Goal: Information Seeking & Learning: Learn about a topic

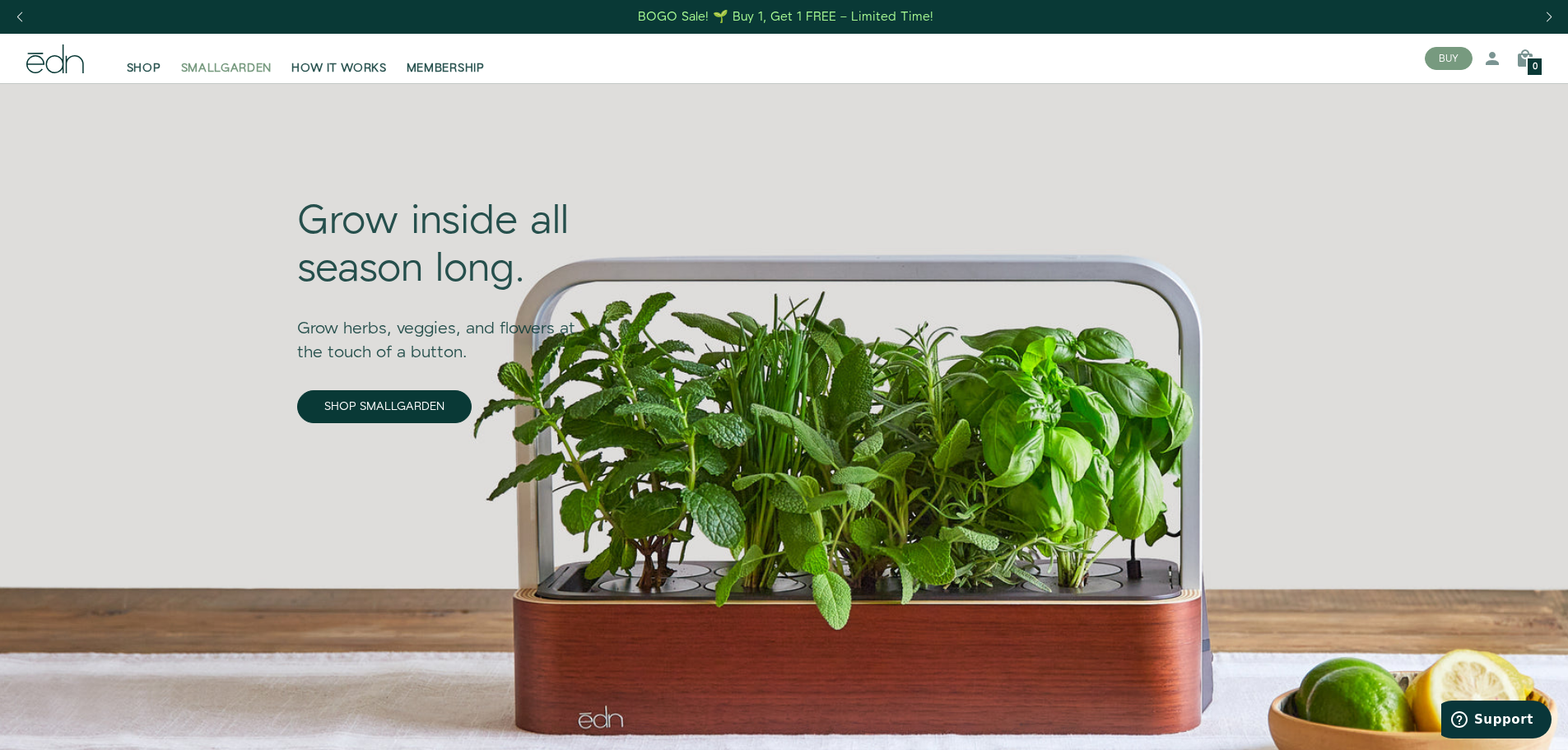
click at [237, 61] on span "SMALLGARDEN" at bounding box center [226, 69] width 91 height 16
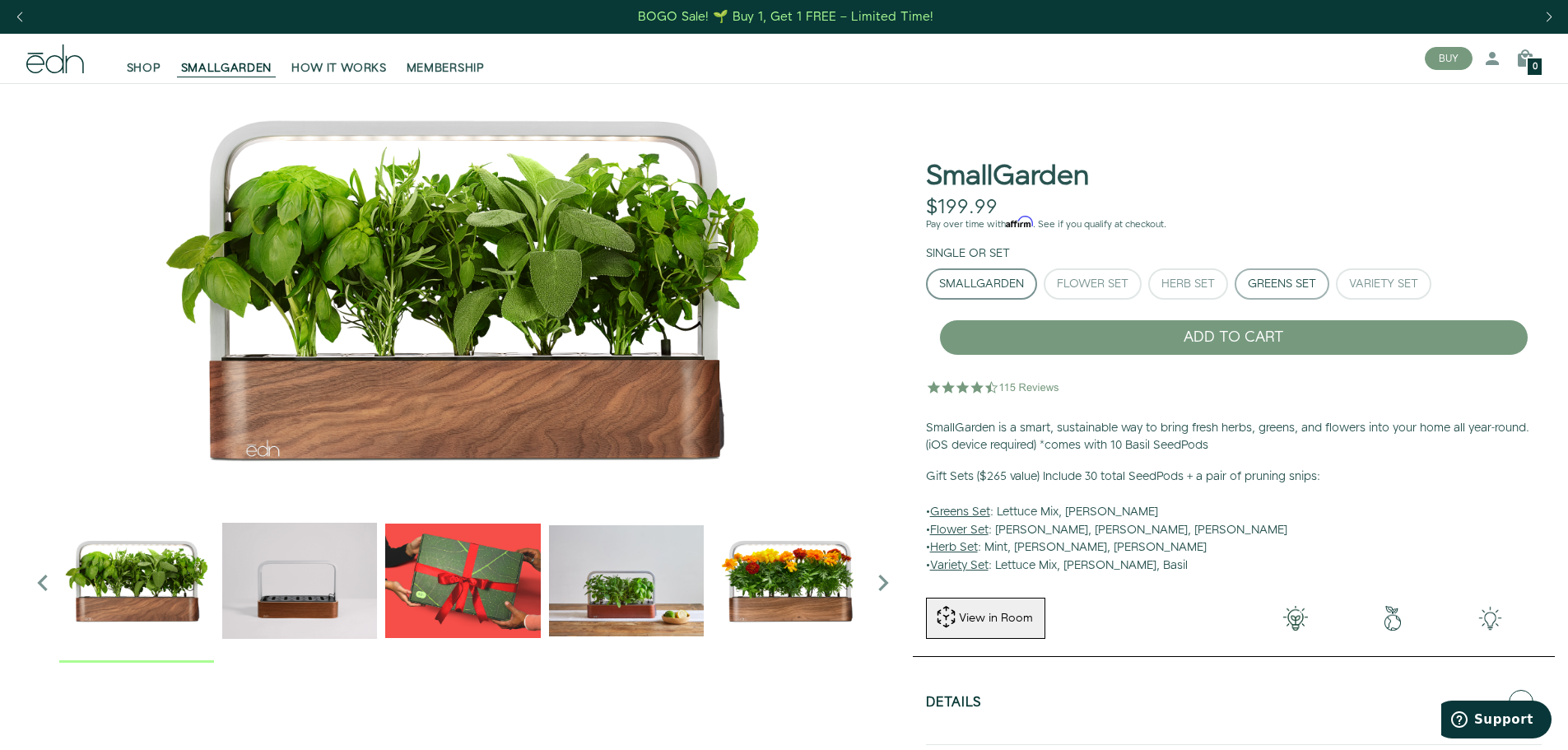
click at [1292, 282] on div "Greens Set" at bounding box center [1282, 284] width 69 height 12
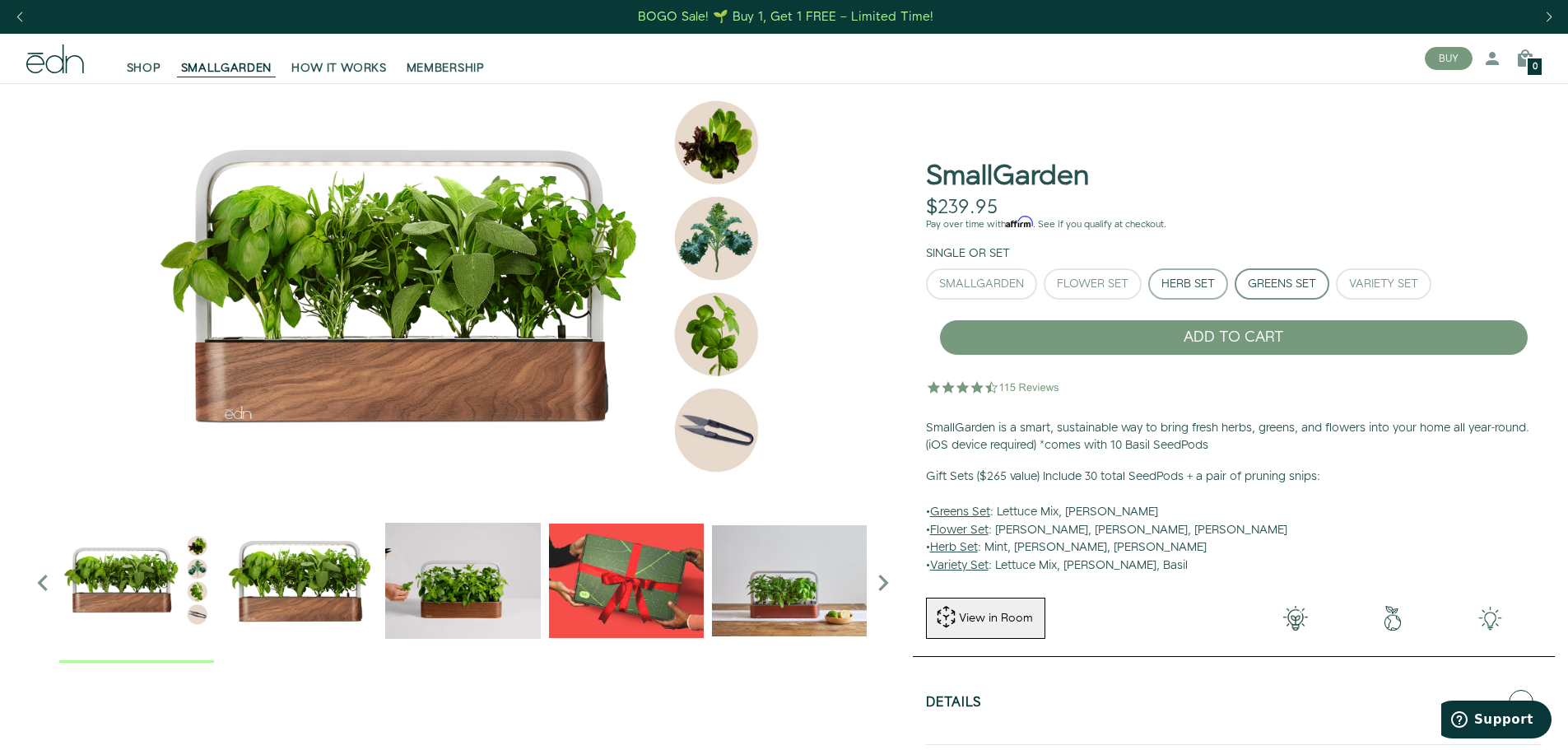
click at [1202, 278] on div "Herb Set" at bounding box center [1188, 284] width 53 height 12
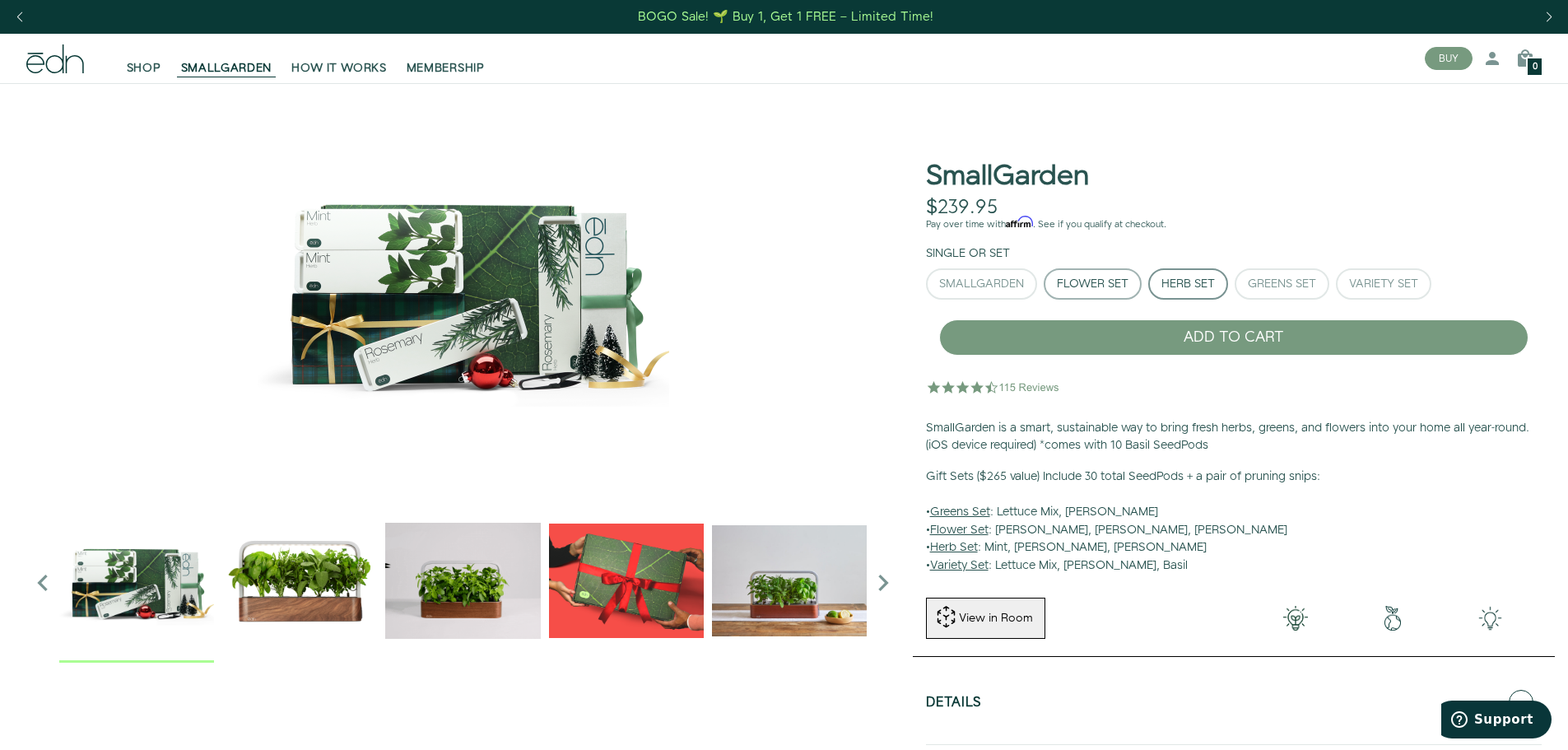
click at [1071, 274] on button "Flower Set" at bounding box center [1093, 284] width 98 height 32
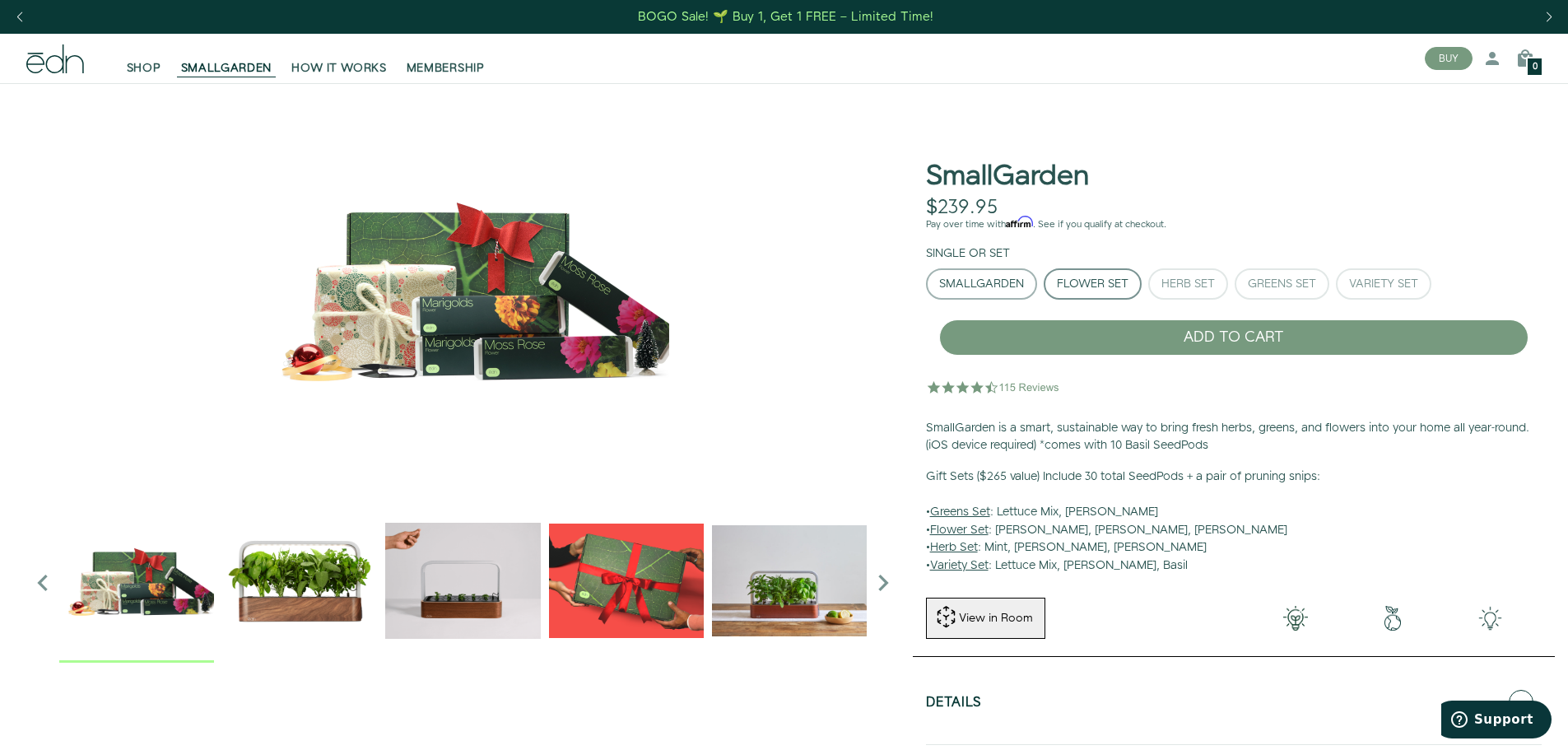
click at [1007, 278] on div "SmallGarden" at bounding box center [981, 284] width 85 height 12
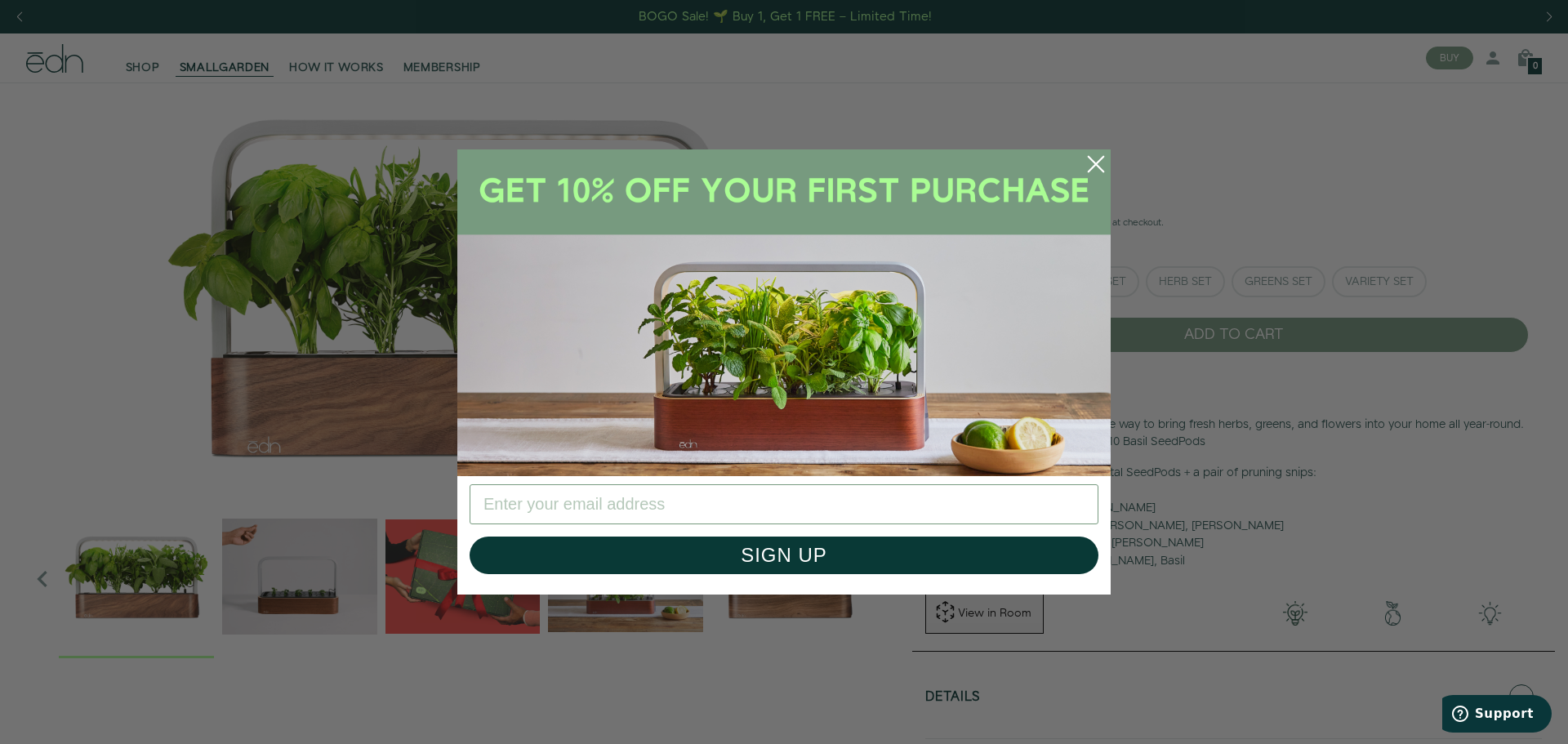
click at [1090, 154] on circle "Close dialog" at bounding box center [1096, 164] width 36 height 36
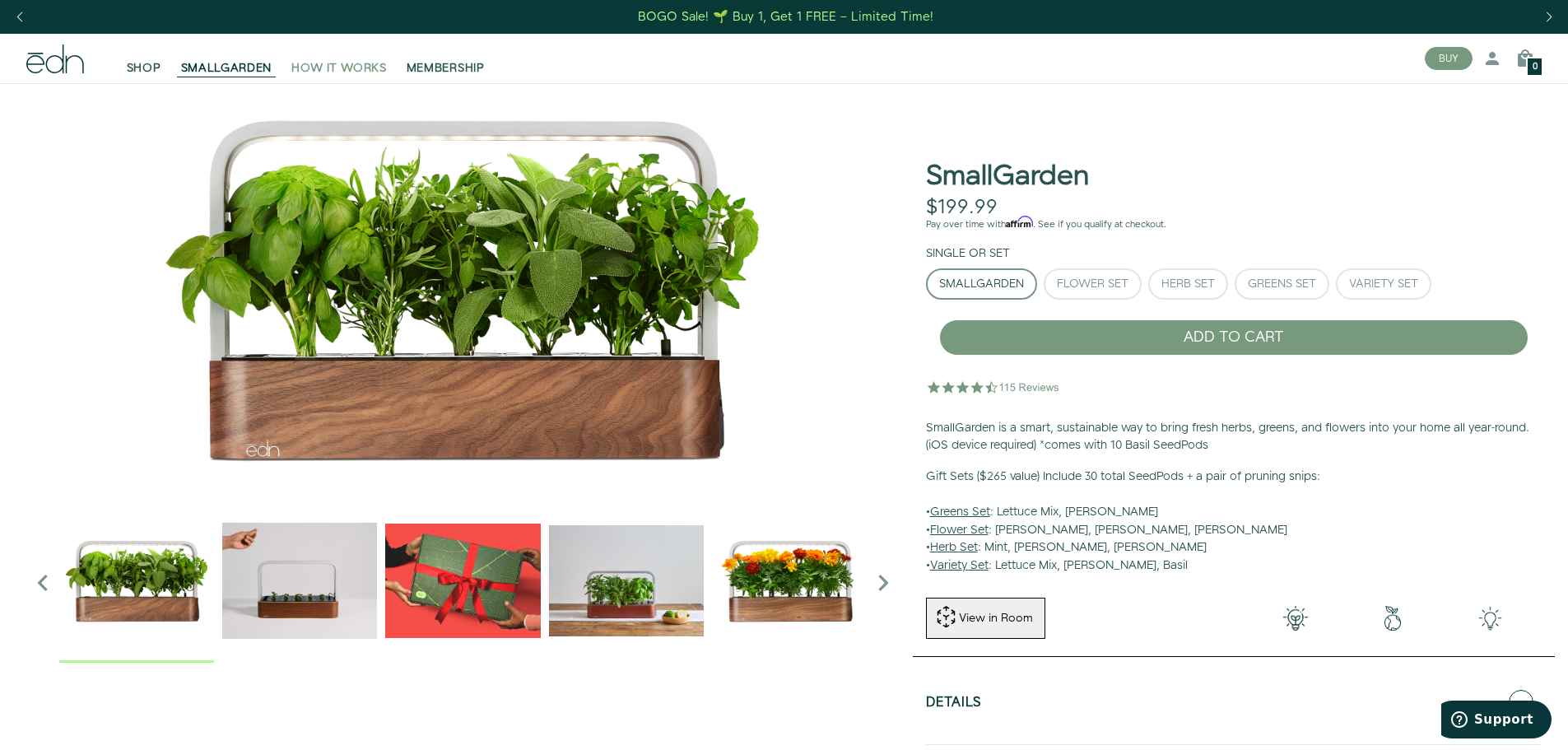
click at [305, 69] on span "HOW IT WORKS" at bounding box center [338, 69] width 95 height 16
click at [325, 581] on img "2 / 6" at bounding box center [299, 580] width 155 height 155
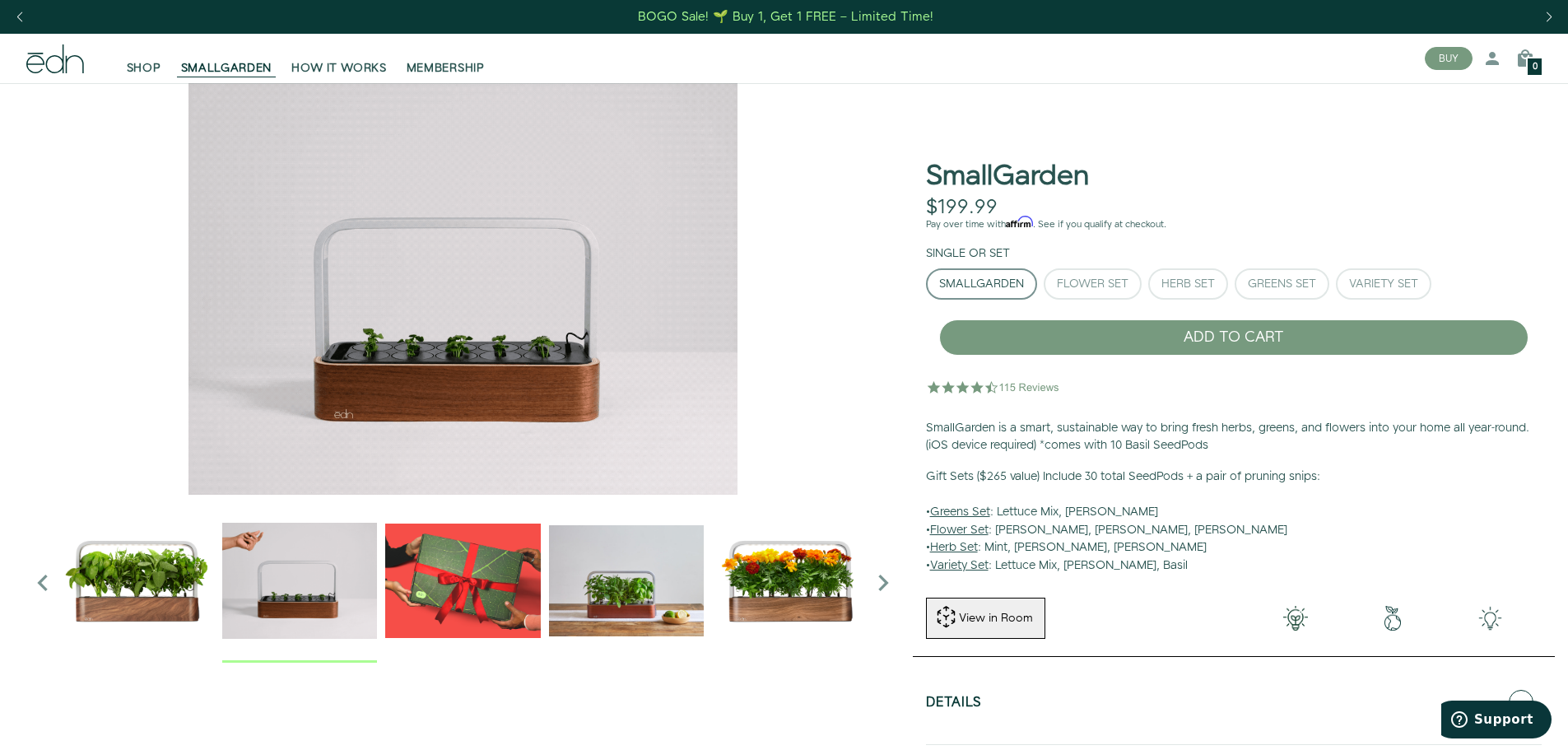
click at [887, 585] on icon "Next slide" at bounding box center [883, 583] width 33 height 33
